Goal: Find specific page/section: Find specific page/section

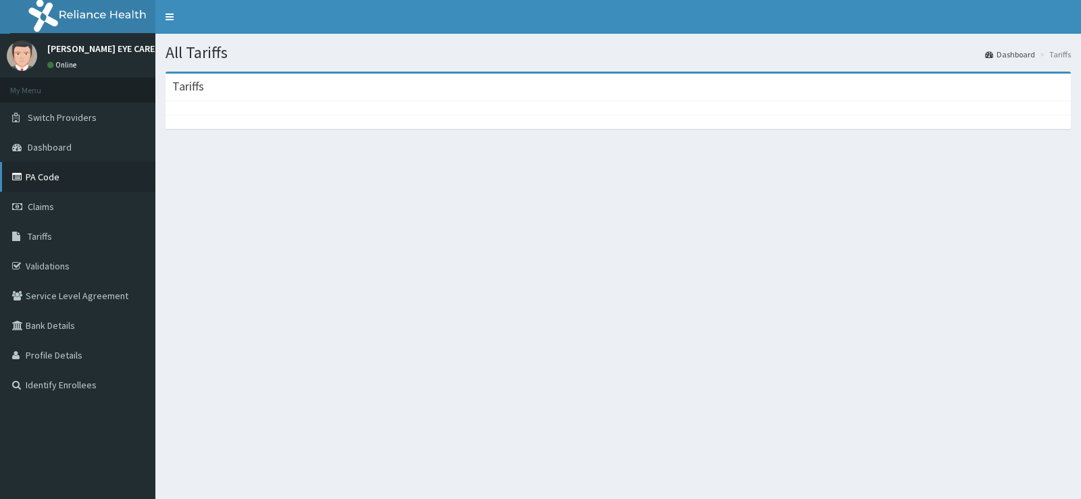
click at [52, 178] on link "PA Code" at bounding box center [77, 177] width 155 height 30
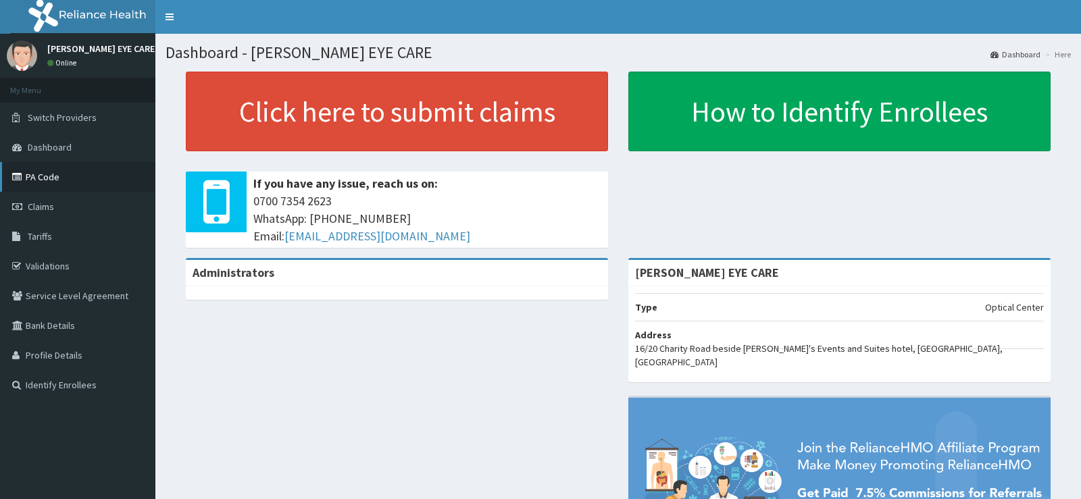
click at [71, 174] on link "PA Code" at bounding box center [77, 177] width 155 height 30
click at [52, 186] on link "PA Code" at bounding box center [77, 177] width 155 height 30
